Goal: Information Seeking & Learning: Understand process/instructions

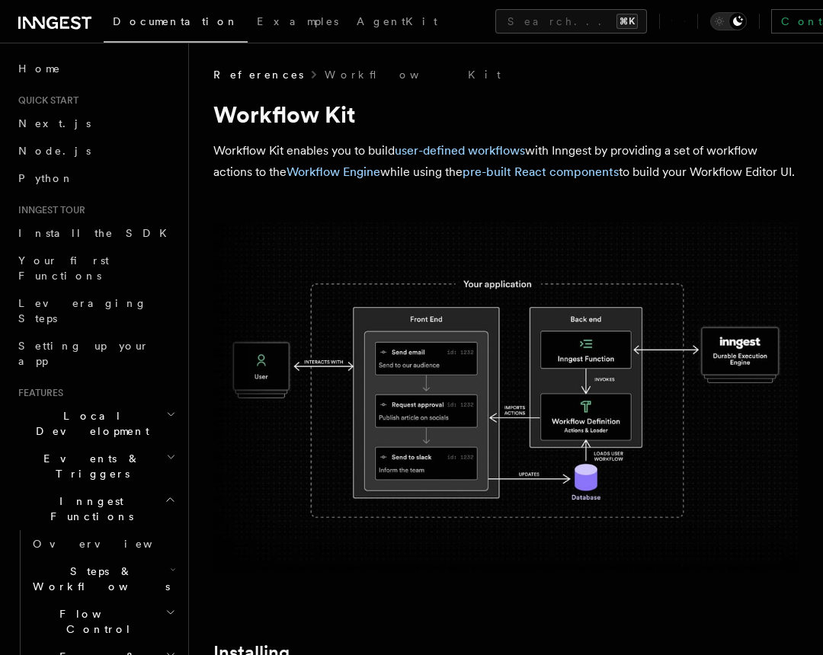
click at [104, 488] on h2 "Inngest Functions" at bounding box center [95, 509] width 167 height 43
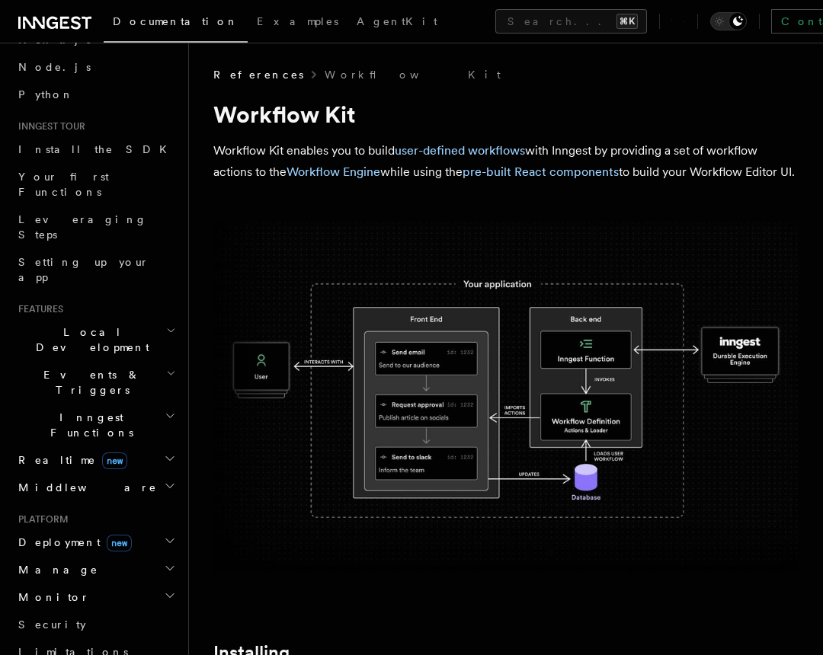
scroll to position [84, 0]
click at [84, 410] on span "Inngest Functions" at bounding box center [88, 425] width 152 height 30
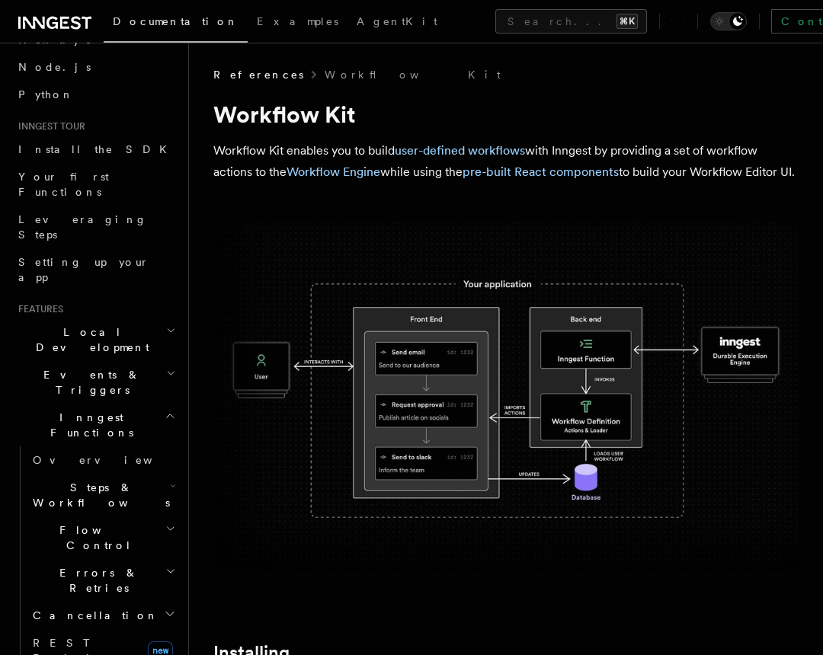
scroll to position [102, 0]
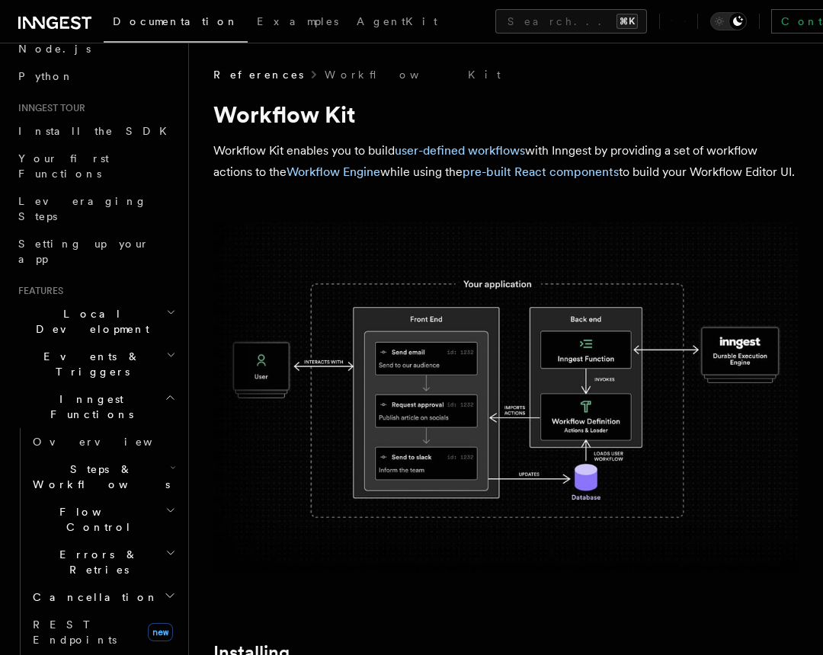
click at [91, 504] on span "Flow Control" at bounding box center [96, 519] width 139 height 30
click at [107, 462] on span "Steps & Workflows" at bounding box center [98, 477] width 143 height 30
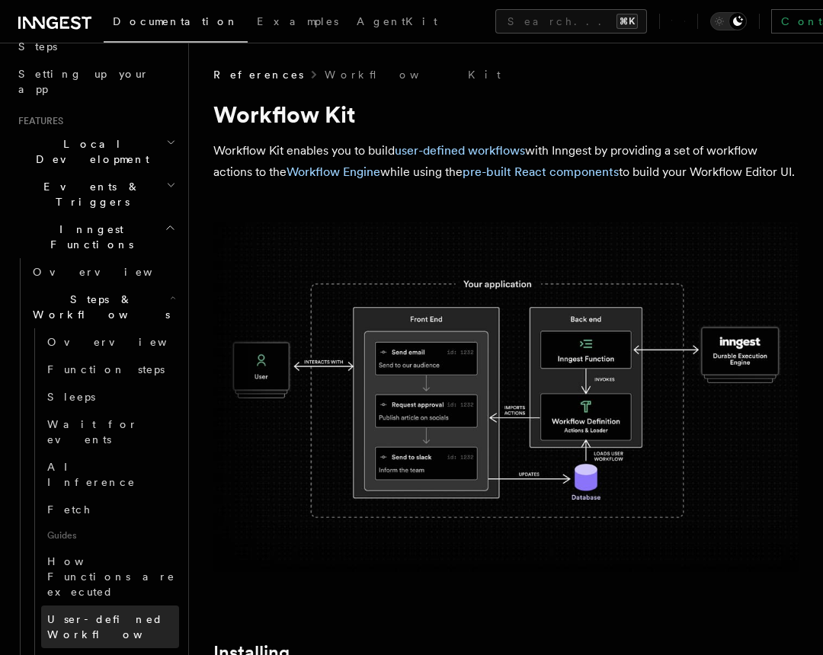
scroll to position [273, 0]
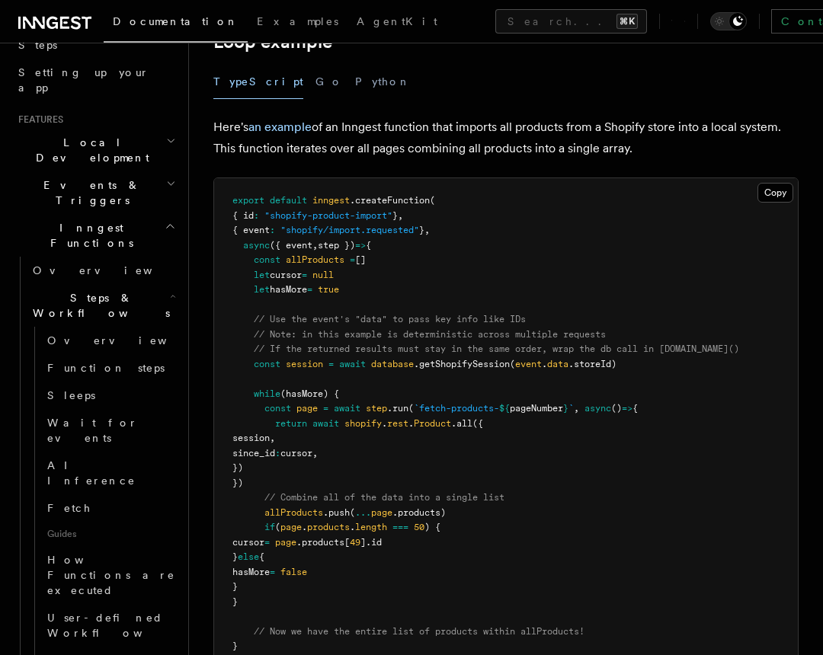
scroll to position [1478, 0]
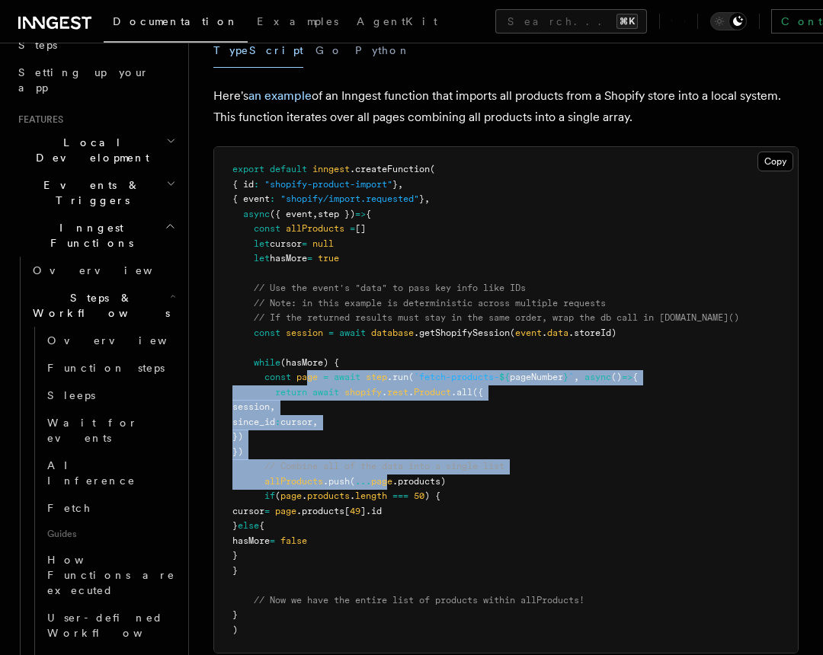
drag, startPoint x: 308, startPoint y: 373, endPoint x: 391, endPoint y: 488, distance: 141.9
click at [391, 488] on pre "export default inngest .createFunction ( { id : "shopify-product-import" } , { …" at bounding box center [506, 400] width 584 height 506
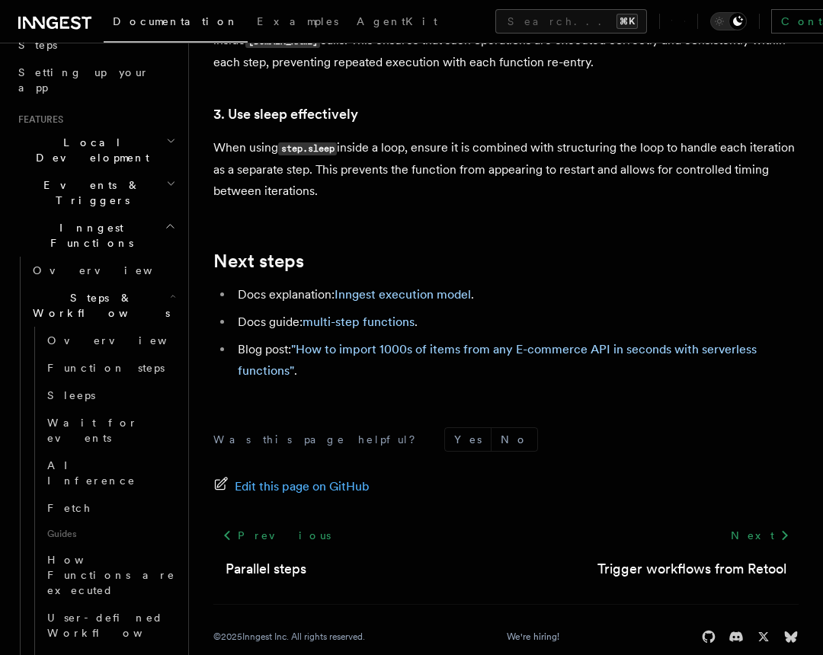
scroll to position [2715, 0]
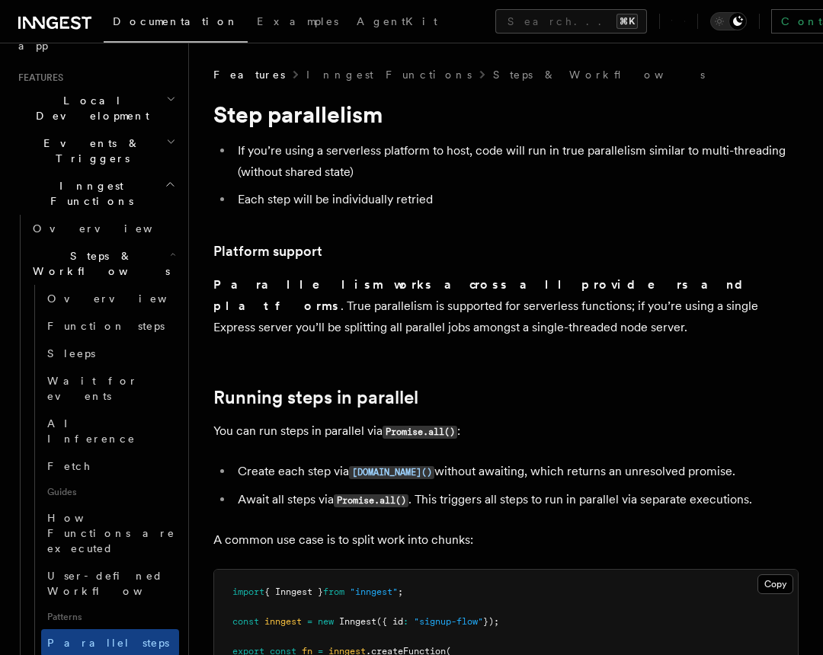
scroll to position [324, 0]
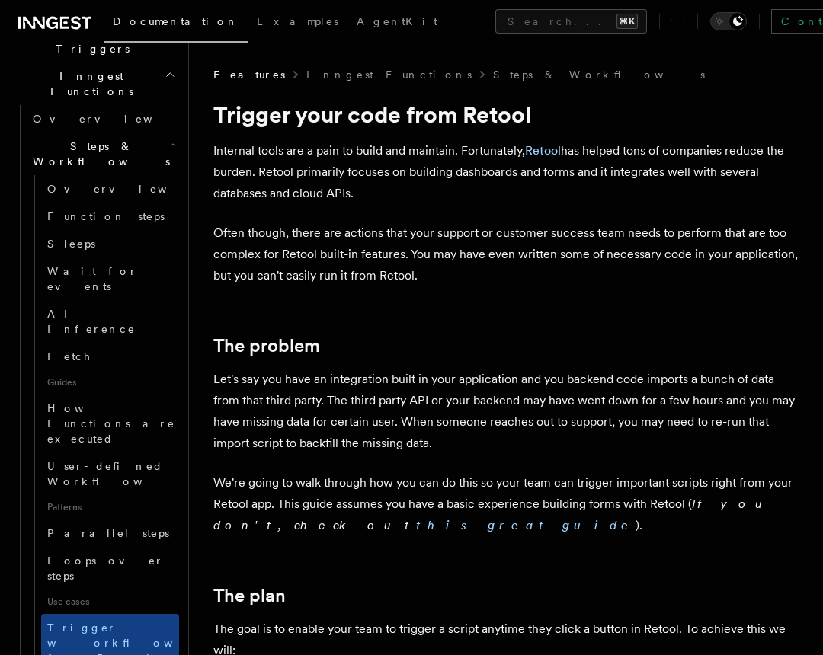
scroll to position [427, 0]
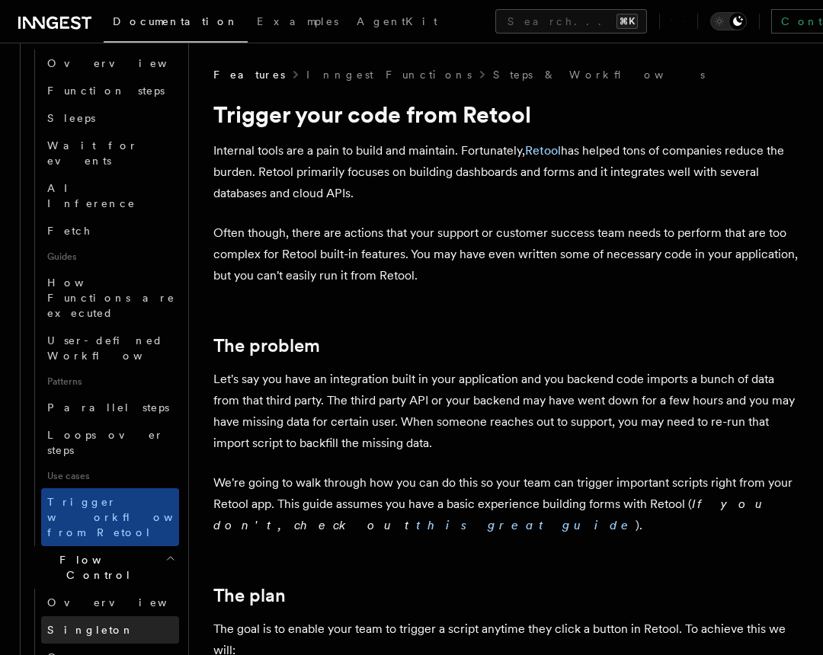
scroll to position [577, 0]
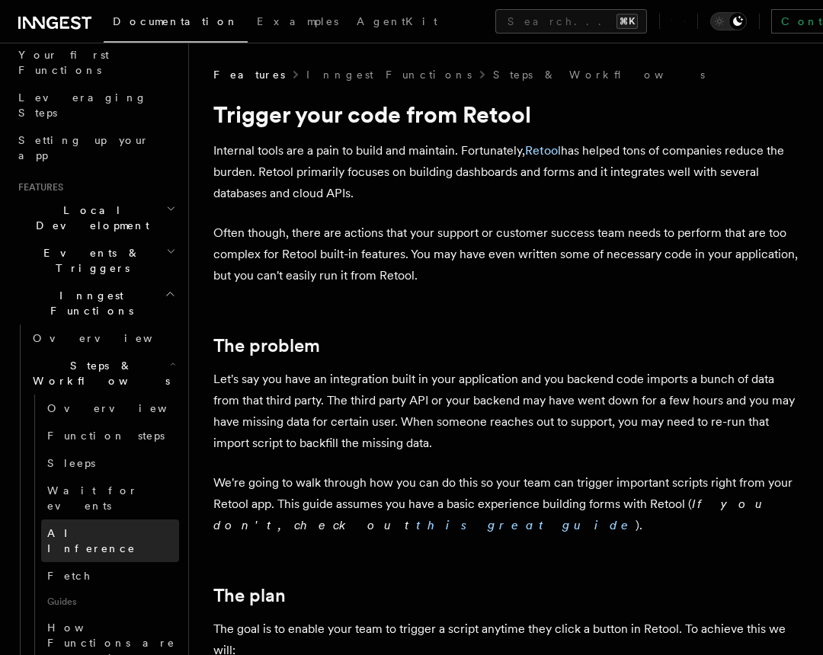
scroll to position [205, 0]
click at [109, 240] on h2 "Events & Triggers" at bounding box center [95, 261] width 167 height 43
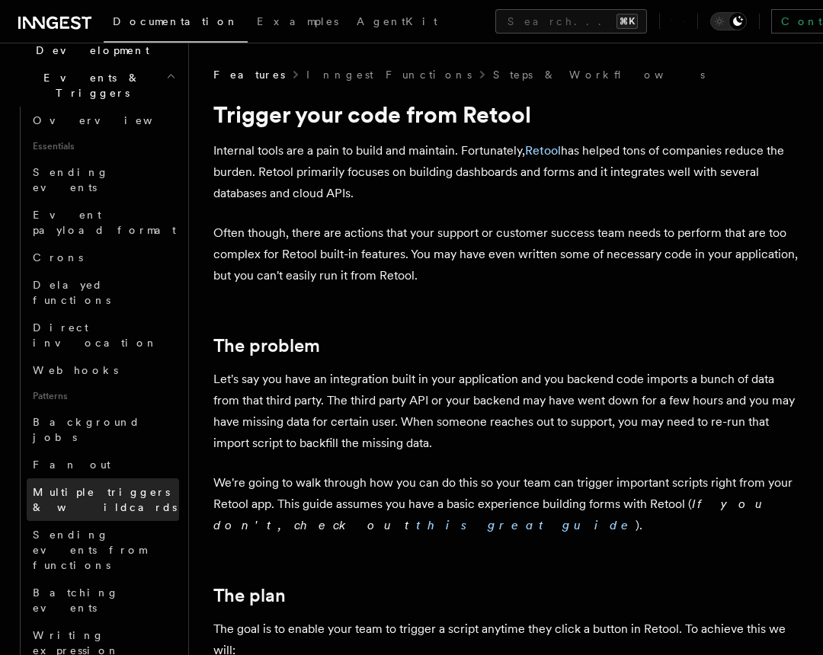
scroll to position [378, 0]
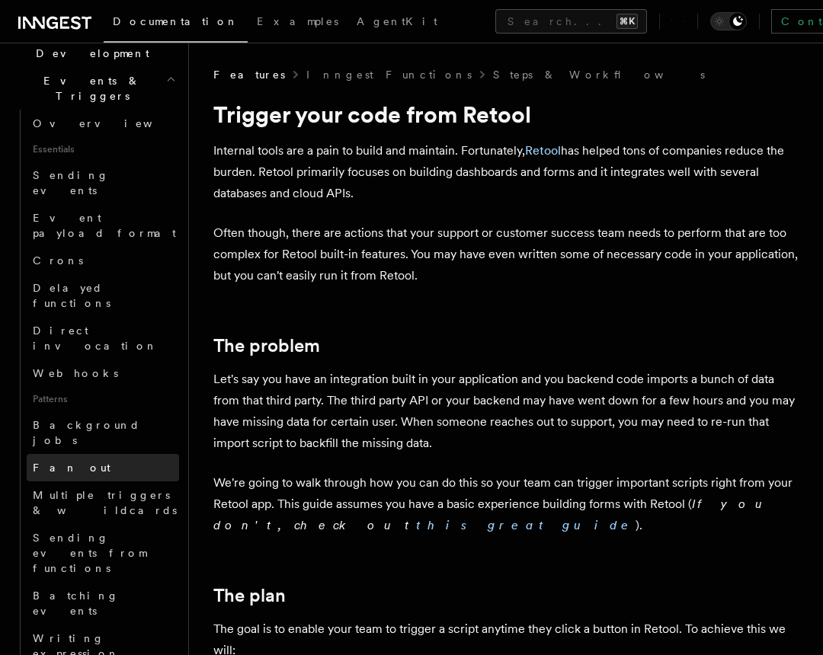
click at [85, 454] on link "Fan out" at bounding box center [103, 467] width 152 height 27
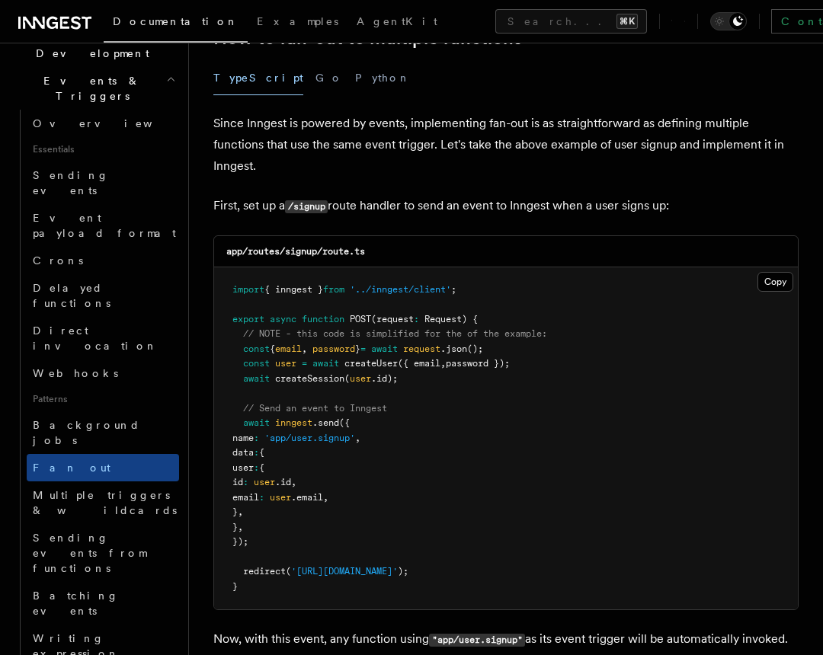
scroll to position [834, 0]
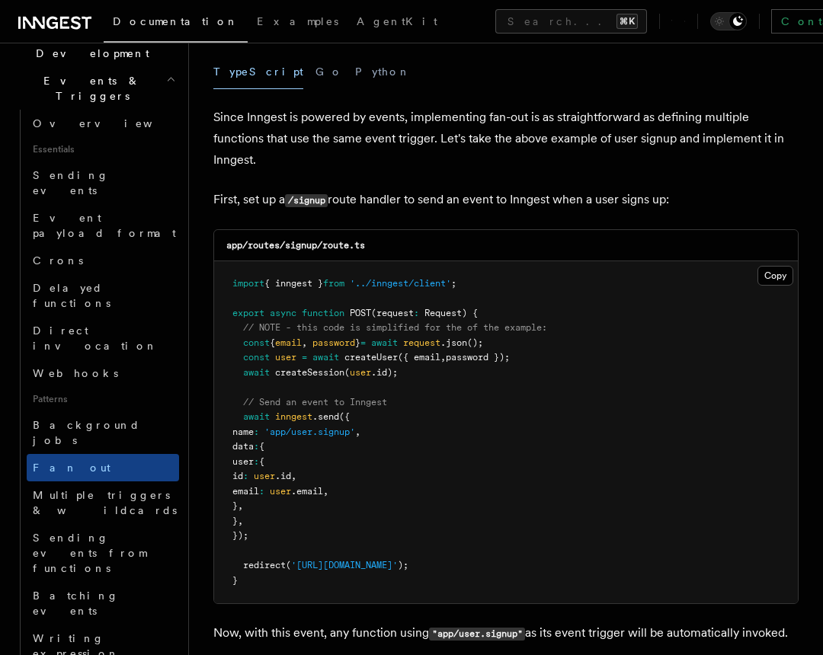
drag, startPoint x: 296, startPoint y: 417, endPoint x: 308, endPoint y: 536, distance: 120.1
click at [309, 536] on pre "import { inngest } from '../inngest/client' ; export async function POST (reque…" at bounding box center [506, 432] width 584 height 343
click at [357, 454] on pre "import { inngest } from '../inngest/client' ; export async function POST (reque…" at bounding box center [506, 432] width 584 height 343
drag, startPoint x: 374, startPoint y: 432, endPoint x: 293, endPoint y: 432, distance: 81.5
click at [293, 432] on span "'app/user.signup'" at bounding box center [309, 432] width 91 height 11
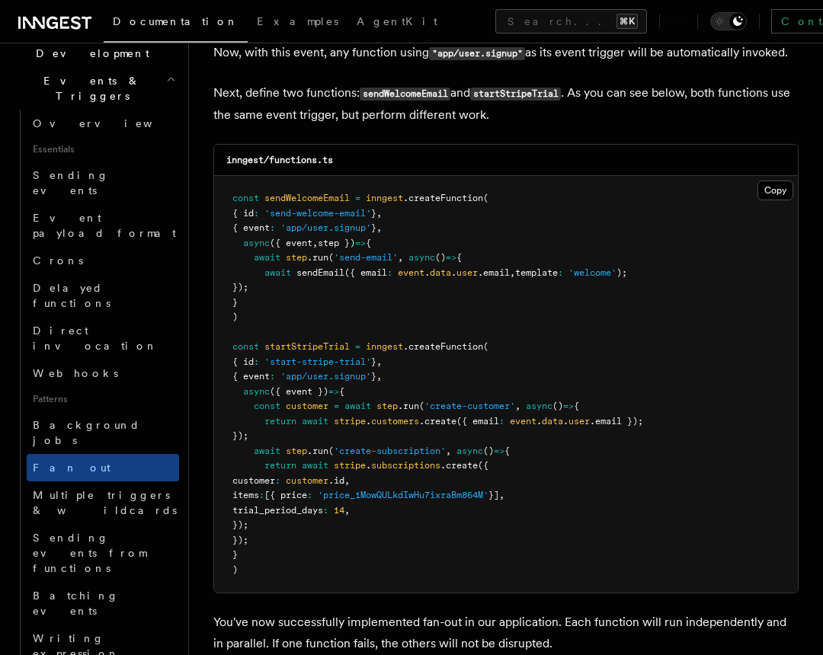
scroll to position [1415, 0]
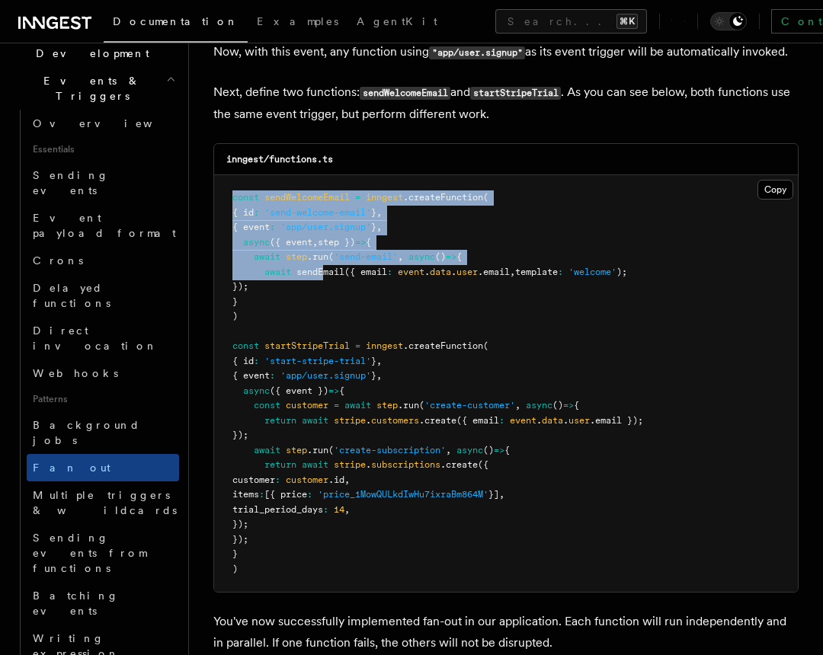
drag, startPoint x: 315, startPoint y: 186, endPoint x: 324, endPoint y: 280, distance: 94.8
click at [324, 279] on pre "const sendWelcomeEmail = inngest .createFunction ( { id : 'send-welcome-email' …" at bounding box center [506, 383] width 584 height 417
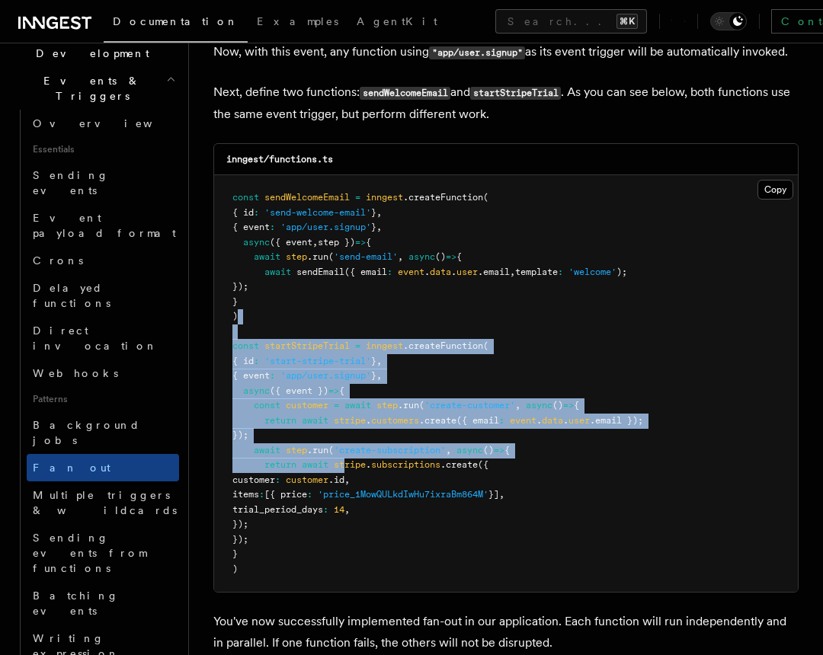
drag, startPoint x: 320, startPoint y: 318, endPoint x: 349, endPoint y: 481, distance: 164.8
click at [349, 479] on pre "const sendWelcomeEmail = inngest .createFunction ( { id : 'send-welcome-email' …" at bounding box center [506, 383] width 584 height 417
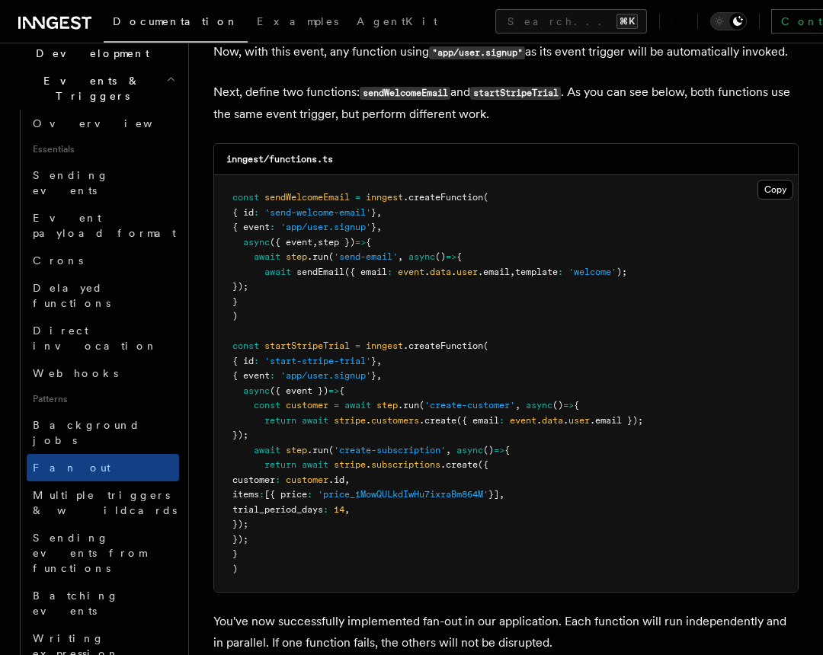
click at [367, 603] on article "Features Events & Triggers Fan-out (one-to-many) The fan-out pattern enables yo…" at bounding box center [505, 37] width 585 height 2771
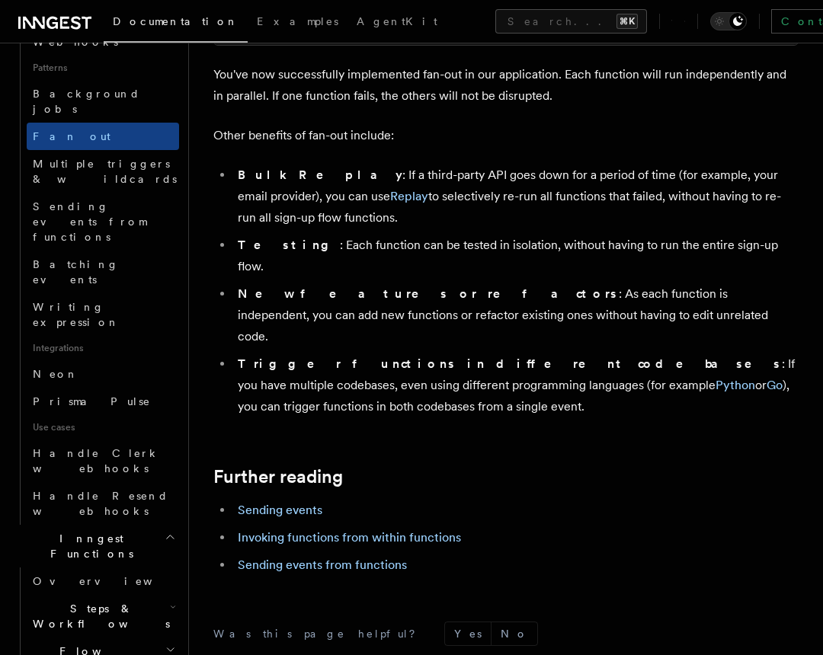
scroll to position [710, 0]
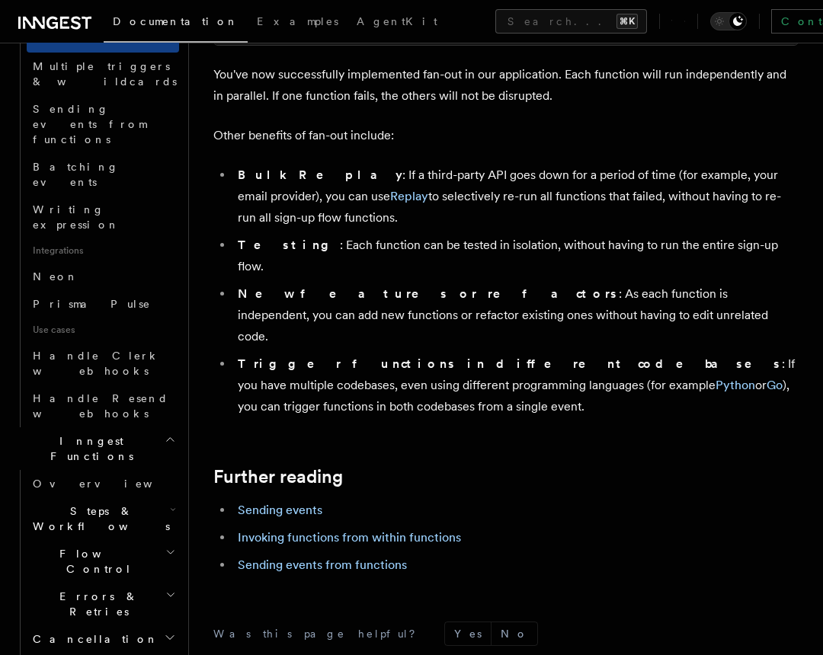
scroll to position [875, 0]
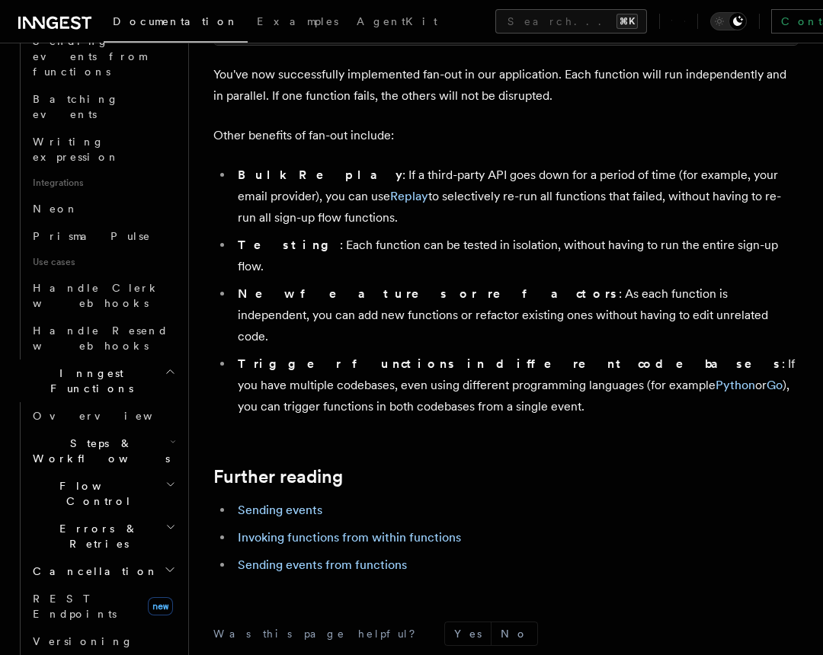
click at [495, 14] on button "Search... ⌘K" at bounding box center [571, 21] width 152 height 24
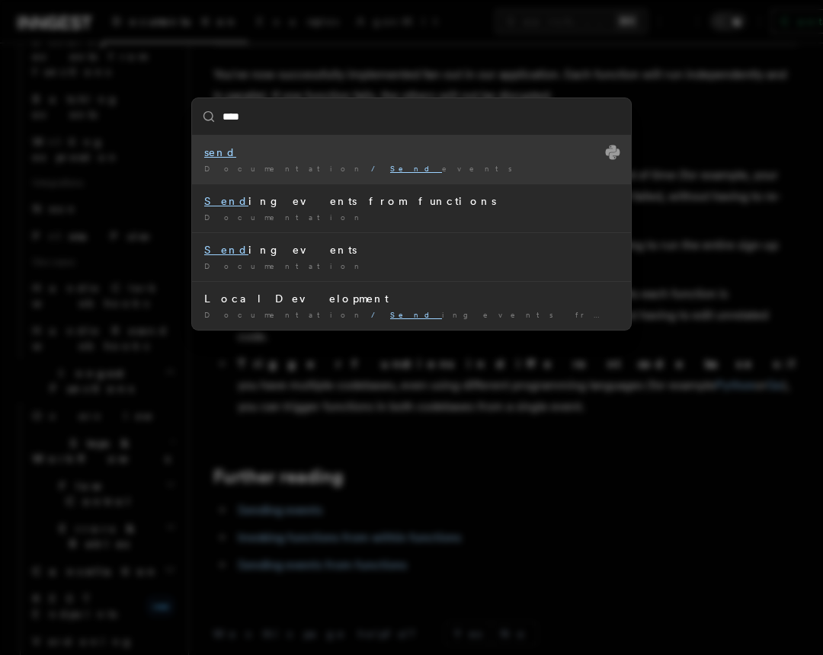
type input "*****"
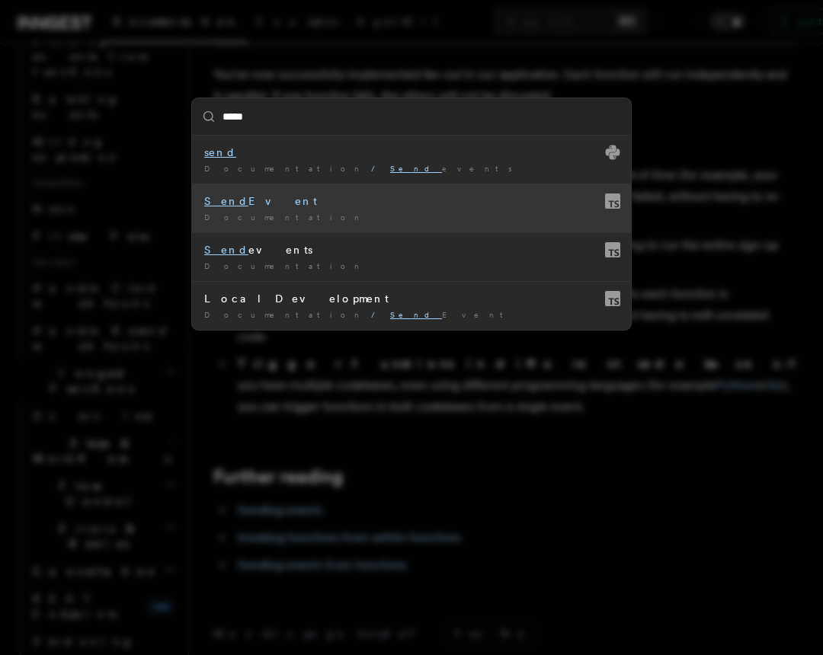
click at [312, 215] on div "Documentation /" at bounding box center [411, 217] width 414 height 11
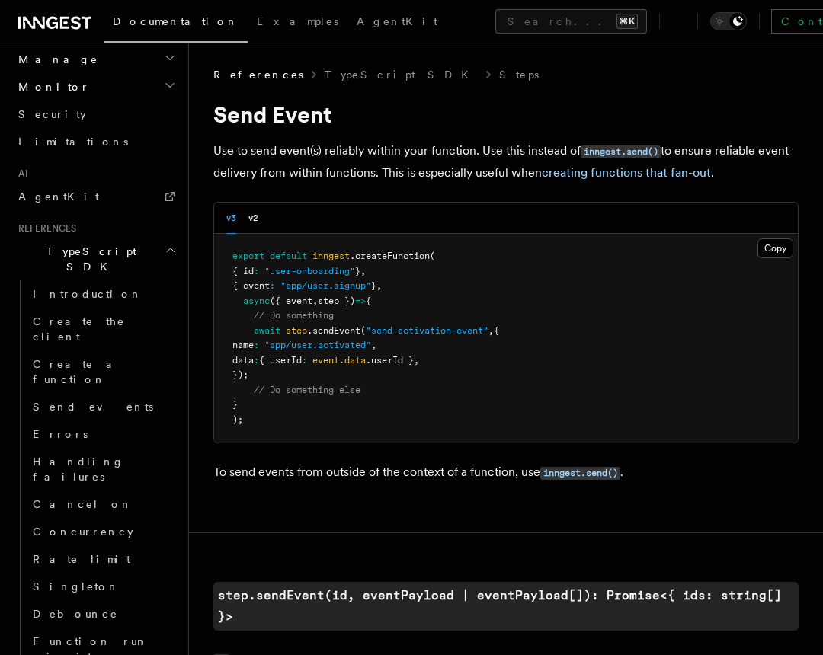
click at [325, 334] on span ".sendEvent" at bounding box center [333, 330] width 53 height 11
copy span "sendEvent"
click at [296, 325] on span "step" at bounding box center [296, 330] width 21 height 11
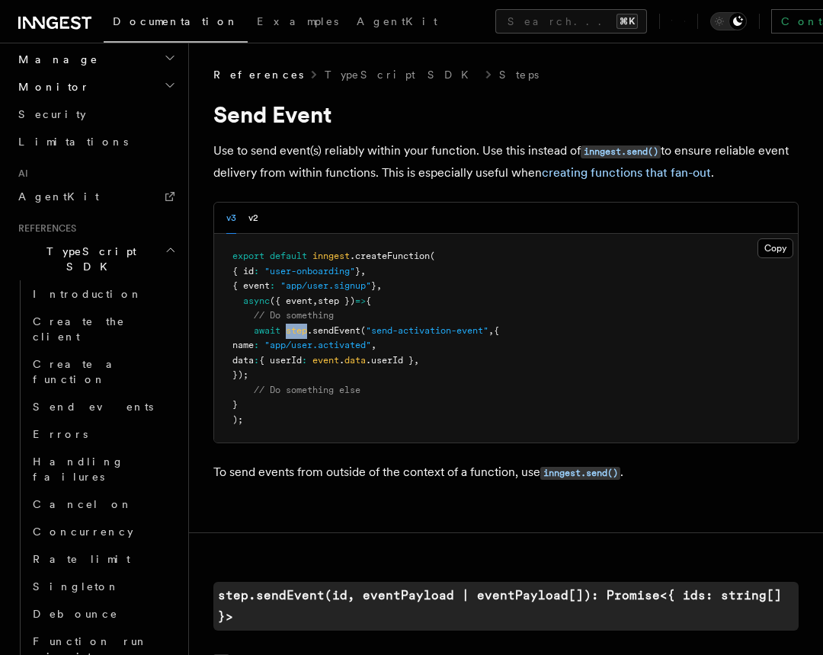
copy span "step"
